Goal: Transaction & Acquisition: Purchase product/service

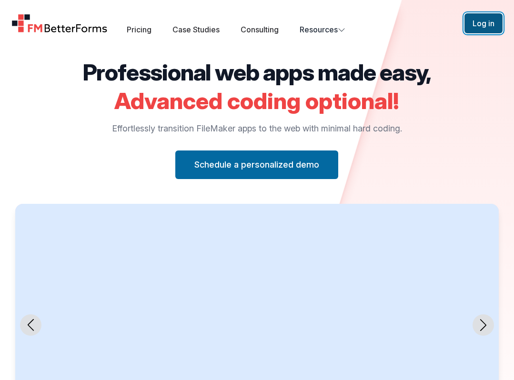
click at [486, 16] on button "Log in" at bounding box center [483, 23] width 38 height 20
click at [139, 28] on link "Pricing" at bounding box center [139, 30] width 25 height 10
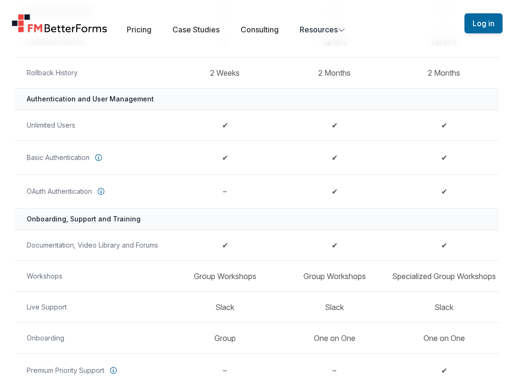
scroll to position [655, 0]
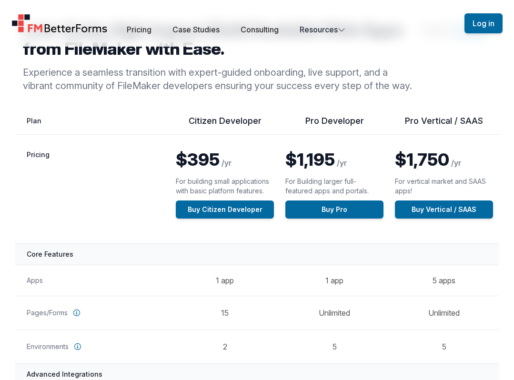
scroll to position [65, 0]
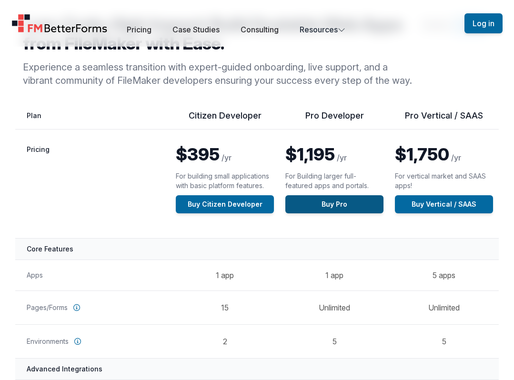
click at [333, 201] on link "Buy Pro" at bounding box center [334, 204] width 98 height 18
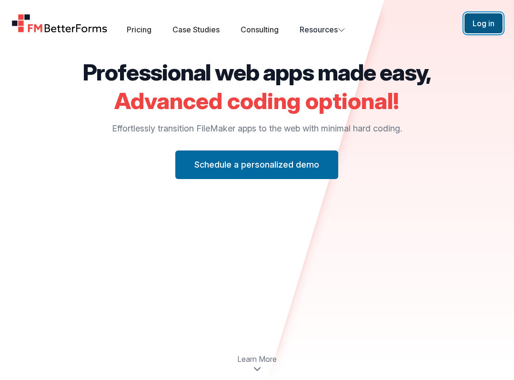
click at [470, 30] on button "Log in" at bounding box center [483, 23] width 38 height 20
